Goal: Task Accomplishment & Management: Complete application form

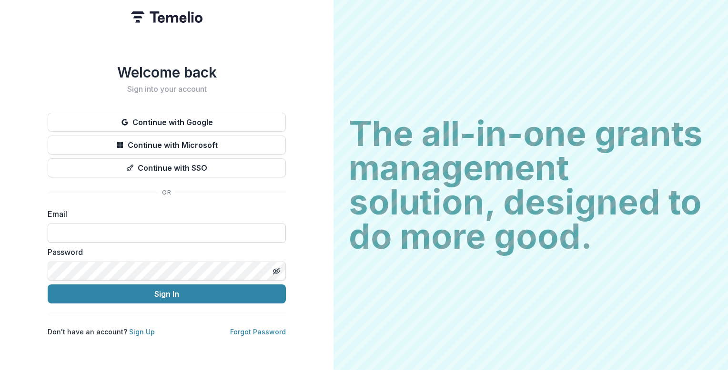
click at [199, 224] on input at bounding box center [167, 233] width 238 height 19
type input "**********"
click at [177, 256] on div "Password" at bounding box center [167, 264] width 238 height 34
click at [172, 264] on div "Password" at bounding box center [167, 264] width 238 height 34
click at [276, 268] on icon "Toggle password visibility" at bounding box center [276, 272] width 8 height 8
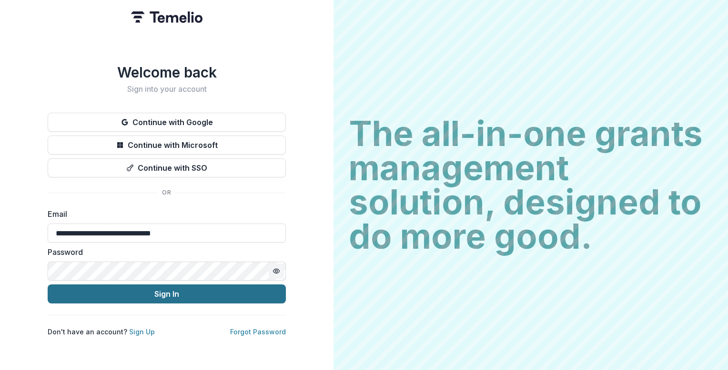
click at [236, 291] on button "Sign In" at bounding box center [167, 294] width 238 height 19
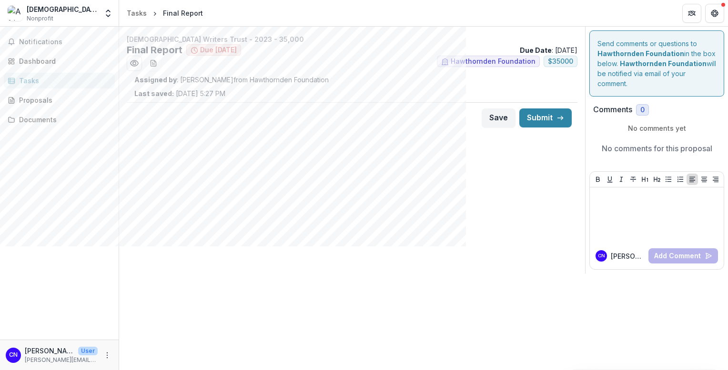
click at [236, 291] on div "[DEMOGRAPHIC_DATA] Writers Trust - 2023 - 35,000 Final Report Due [DATE] Due Da…" at bounding box center [423, 199] width 609 height 344
click at [468, 206] on div "[DEMOGRAPHIC_DATA] Writers Trust - 2023 - 35,000 Final Report Due [DATE] Due Da…" at bounding box center [352, 150] width 466 height 247
click at [137, 62] on icon "Preview 860335ba-86c9-47ac-a82c-8e93a22bb8ea.pdf" at bounding box center [135, 64] width 10 height 10
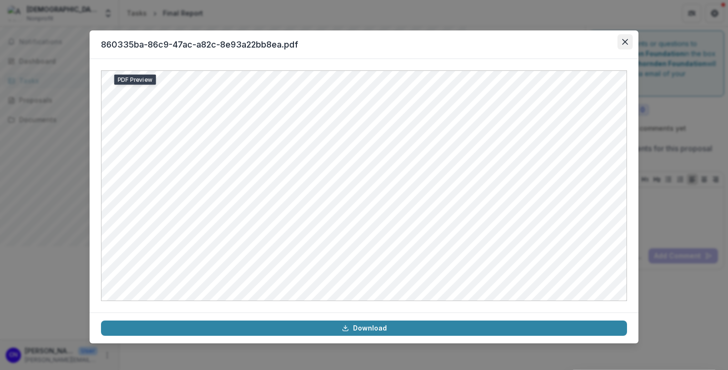
click at [628, 42] on button "Close" at bounding box center [624, 41] width 15 height 15
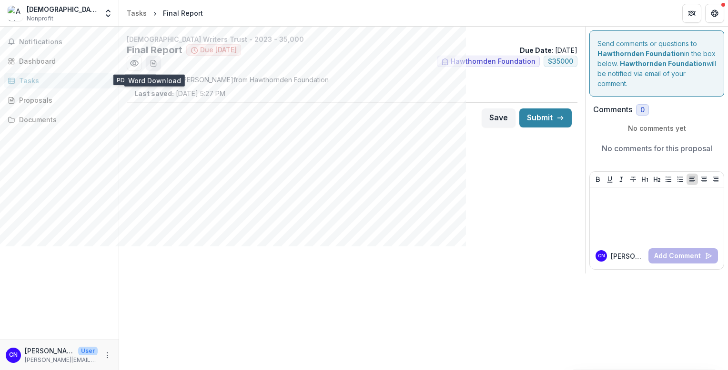
click at [151, 62] on icon "download-word-button" at bounding box center [154, 64] width 8 height 8
click at [40, 57] on div "Dashboard" at bounding box center [63, 61] width 88 height 10
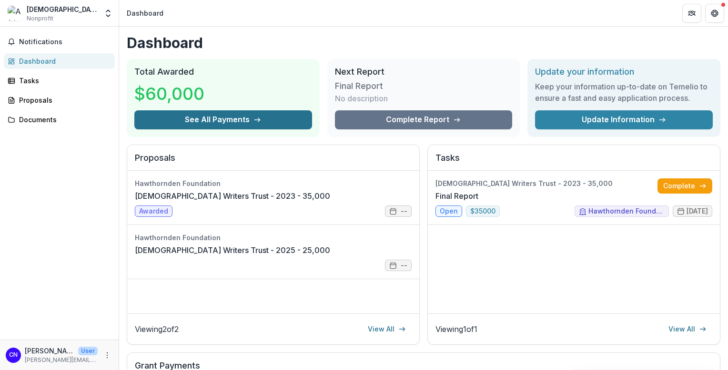
click at [253, 119] on icon "button" at bounding box center [257, 120] width 8 height 8
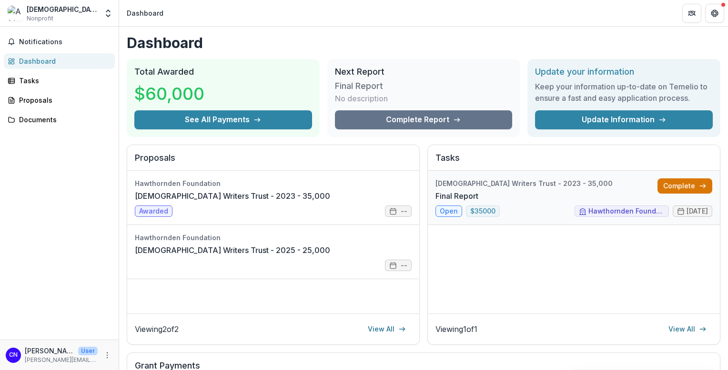
click at [673, 184] on link "Complete" at bounding box center [684, 186] width 55 height 15
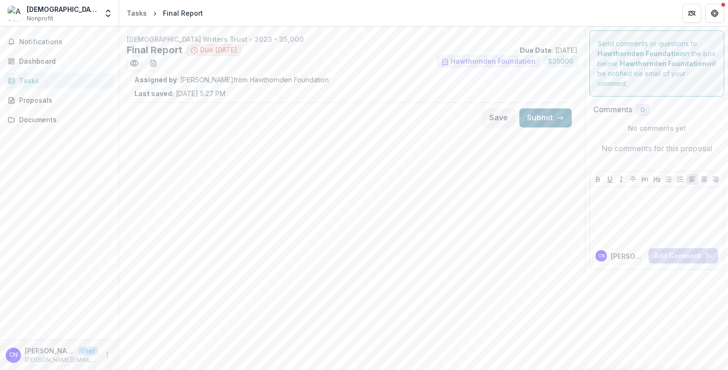
click at [543, 117] on button "Submit" at bounding box center [545, 118] width 52 height 19
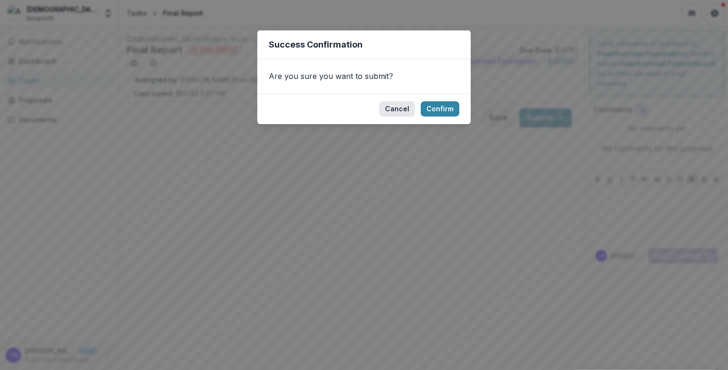
click at [400, 104] on button "Cancel" at bounding box center [397, 108] width 36 height 15
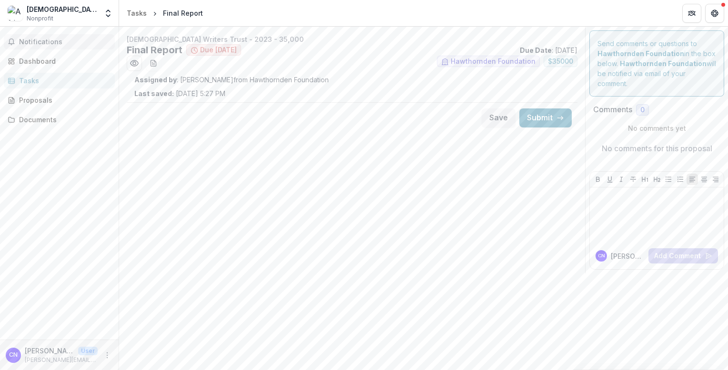
click at [42, 45] on span "Notifications" at bounding box center [65, 42] width 92 height 8
click at [40, 56] on div "Dashboard" at bounding box center [63, 61] width 88 height 10
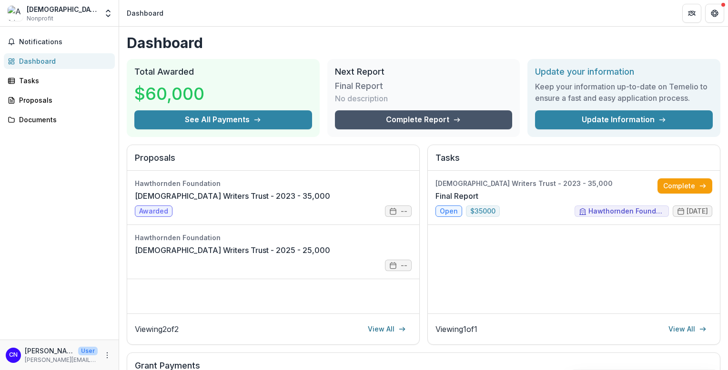
click at [448, 120] on link "Complete Report" at bounding box center [424, 119] width 178 height 19
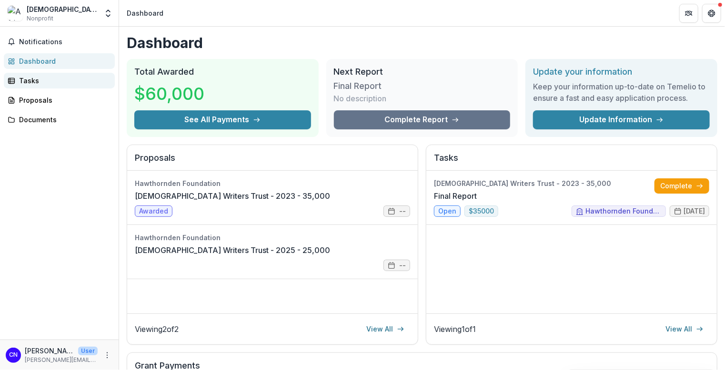
click at [38, 78] on div "Tasks" at bounding box center [63, 81] width 88 height 10
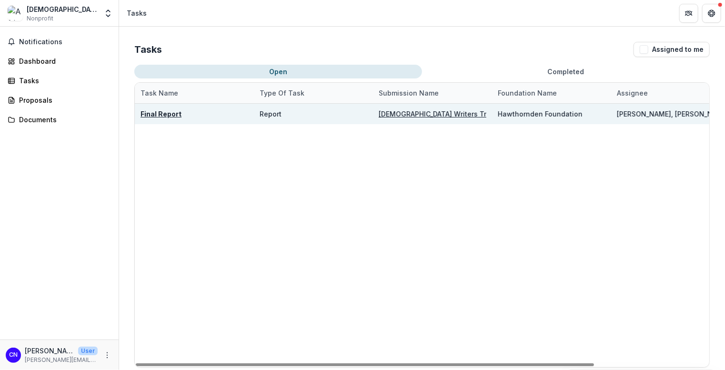
click at [427, 114] on u "[DEMOGRAPHIC_DATA] Writers Trust - 2023 - 35,000" at bounding box center [465, 114] width 172 height 8
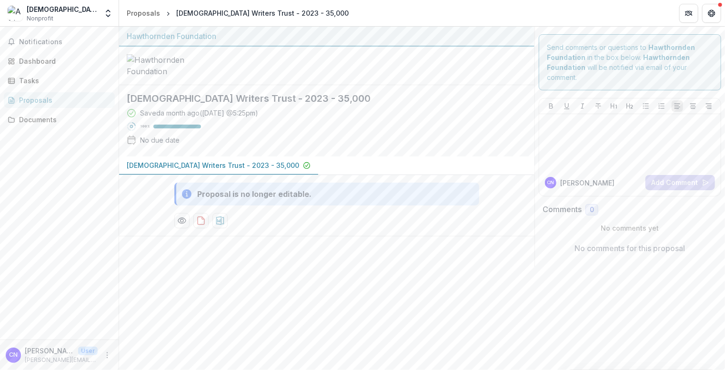
click at [214, 200] on div "Proposal is no longer editable." at bounding box center [254, 194] width 114 height 11
click at [46, 60] on div "Dashboard" at bounding box center [63, 61] width 88 height 10
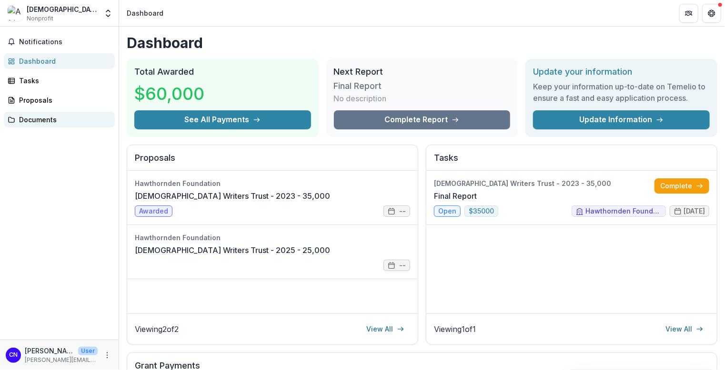
click at [49, 123] on div "Documents" at bounding box center [63, 120] width 88 height 10
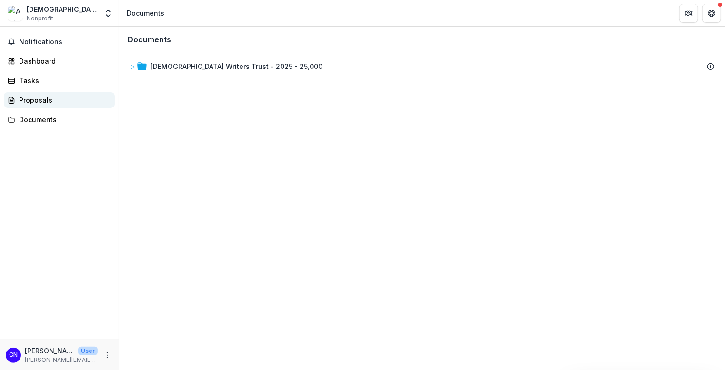
click at [39, 100] on div "Proposals" at bounding box center [63, 100] width 88 height 10
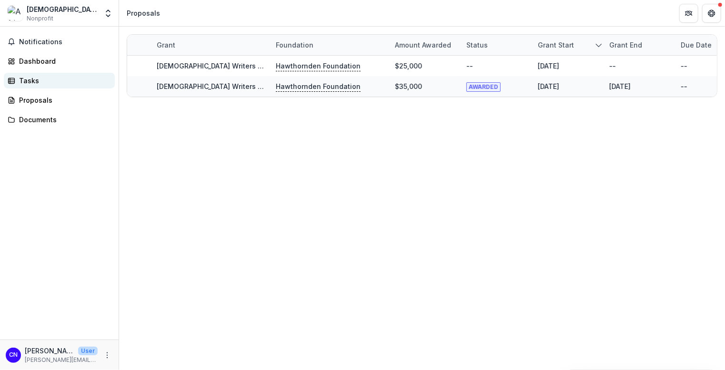
click at [14, 78] on rect at bounding box center [12, 80] width 6 height 5
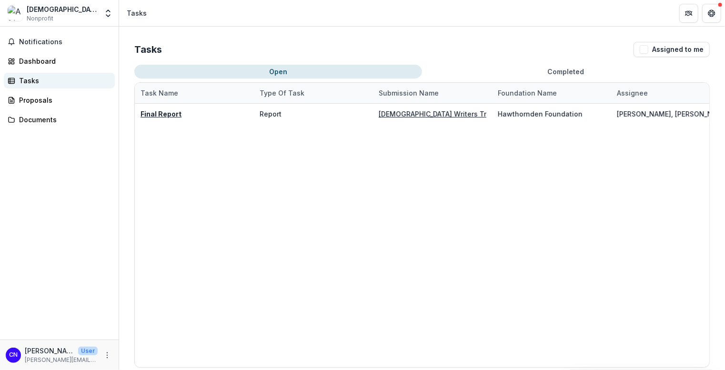
click at [14, 78] on rect at bounding box center [12, 80] width 6 height 5
click at [28, 61] on div "Dashboard" at bounding box center [63, 61] width 88 height 10
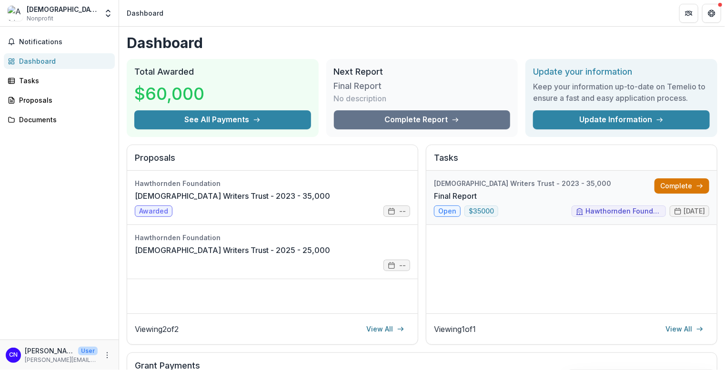
click at [690, 185] on link "Complete" at bounding box center [681, 186] width 55 height 15
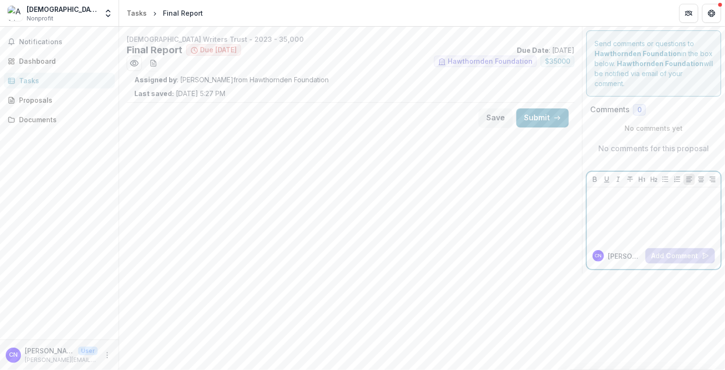
click at [651, 216] on div at bounding box center [653, 215] width 126 height 48
click at [38, 50] on div "Notifications Dashboard Tasks Proposals Documents" at bounding box center [59, 183] width 119 height 313
click at [48, 42] on span "Notifications" at bounding box center [65, 42] width 92 height 8
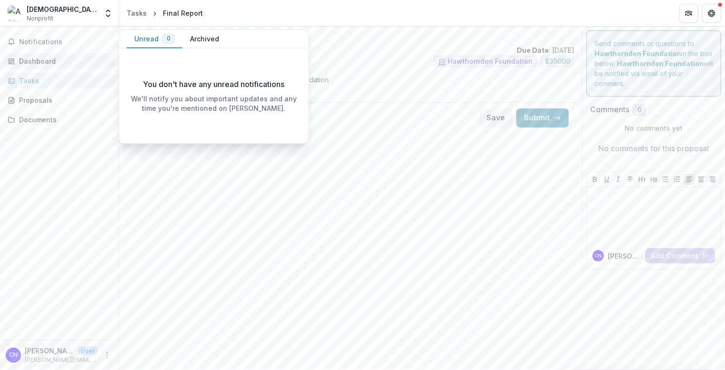
click at [46, 60] on div "Dashboard" at bounding box center [63, 61] width 88 height 10
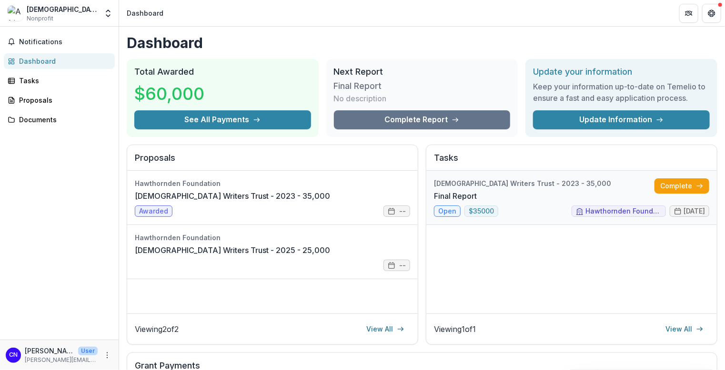
click at [477, 202] on link "Final Report" at bounding box center [455, 195] width 43 height 11
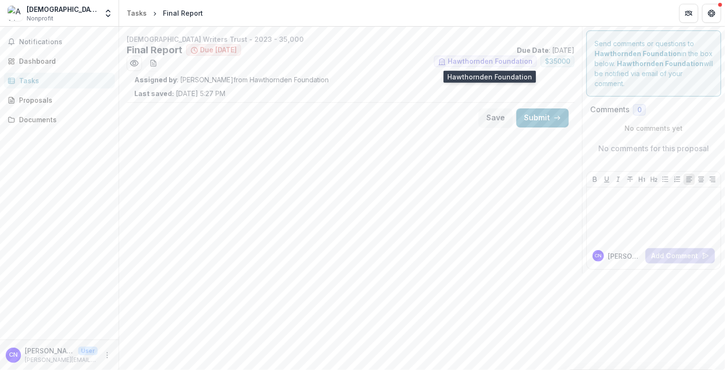
click at [508, 61] on span "Hawthornden Foundation" at bounding box center [490, 62] width 85 height 8
click at [33, 84] on div "Tasks" at bounding box center [63, 81] width 88 height 10
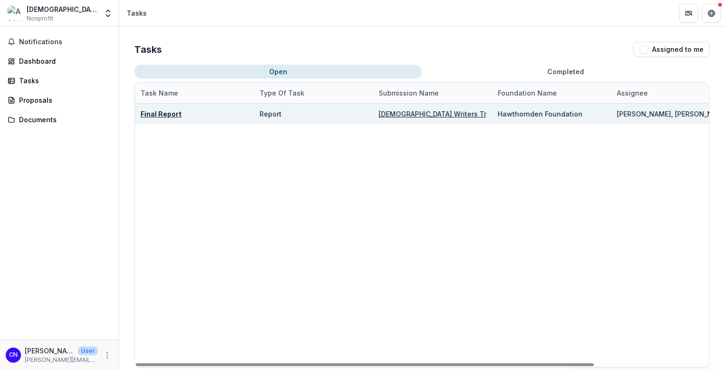
click at [404, 116] on u "[DEMOGRAPHIC_DATA] Writers Trust - 2023 - 35,000" at bounding box center [465, 114] width 172 height 8
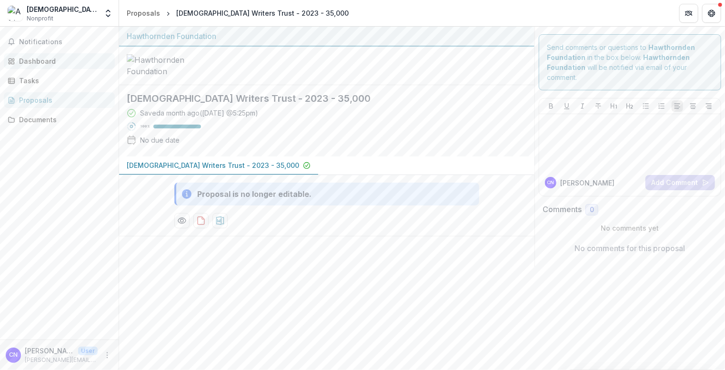
click at [47, 63] on div "Dashboard" at bounding box center [63, 61] width 88 height 10
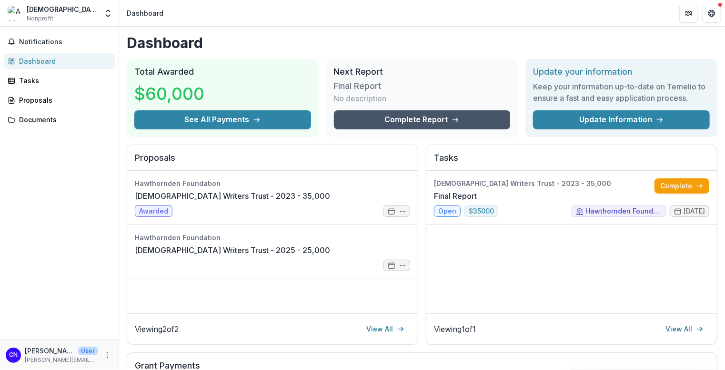
click at [448, 118] on link "Complete Report" at bounding box center [422, 119] width 177 height 19
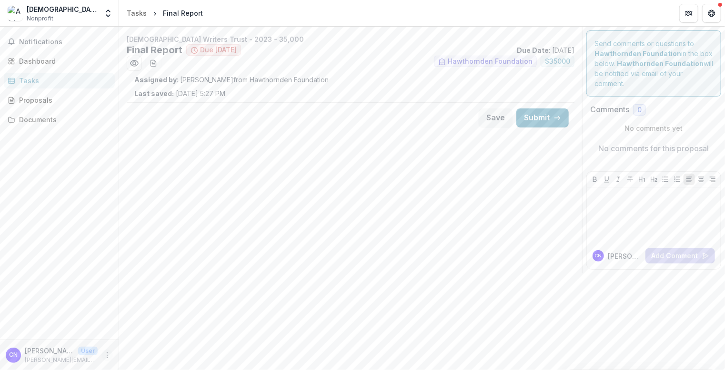
click at [108, 356] on icon "More" at bounding box center [107, 356] width 8 height 8
click at [139, 353] on button "Logout" at bounding box center [170, 351] width 102 height 16
